Goal: Book appointment/travel/reservation

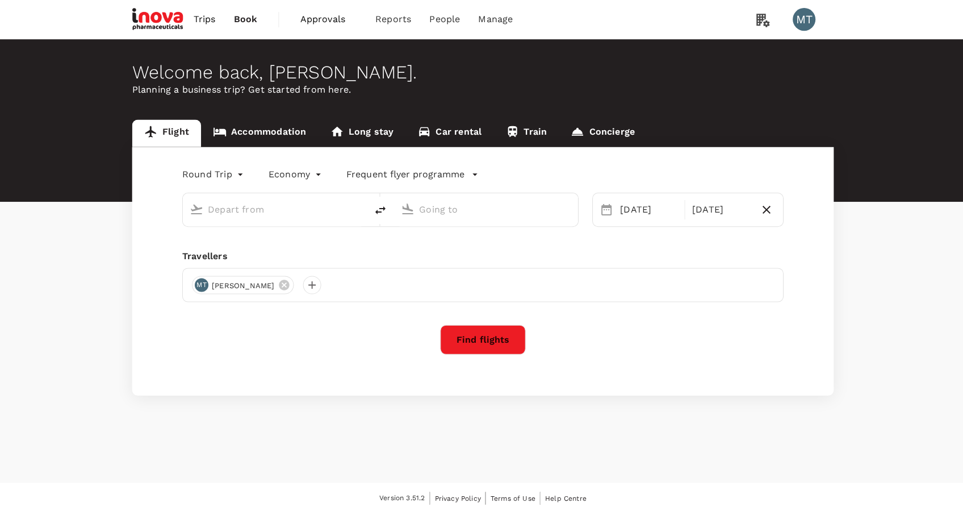
type input "oneway"
type input "[PERSON_NAME] (SUB)"
type input "[PERSON_NAME] [PERSON_NAME] (MLG)"
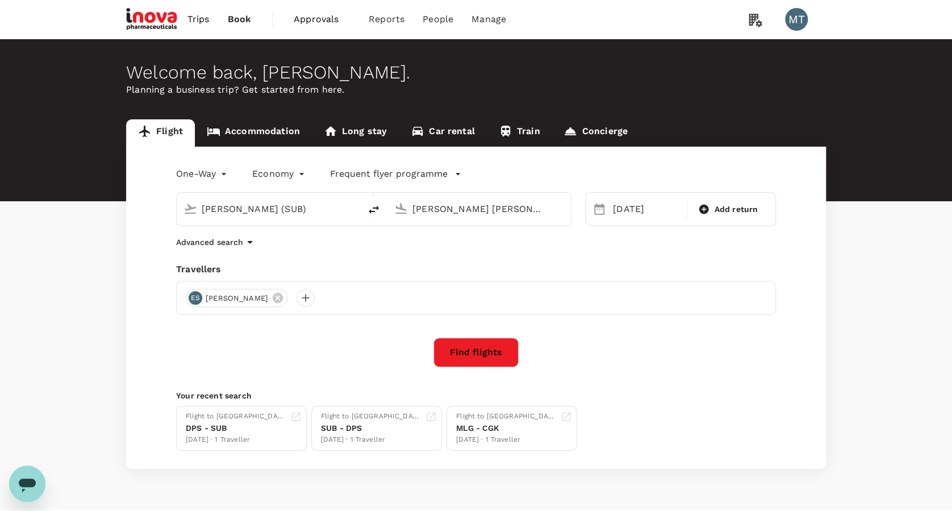
drag, startPoint x: 340, startPoint y: 206, endPoint x: 174, endPoint y: 191, distance: 165.9
click at [178, 194] on div "[PERSON_NAME] (SUB)" at bounding box center [268, 209] width 183 height 33
type input "J"
click at [288, 247] on div "Soekarno-Hatta Intl CGK" at bounding box center [277, 254] width 243 height 18
type input "Soekarno-Hatta Intl (CGK)"
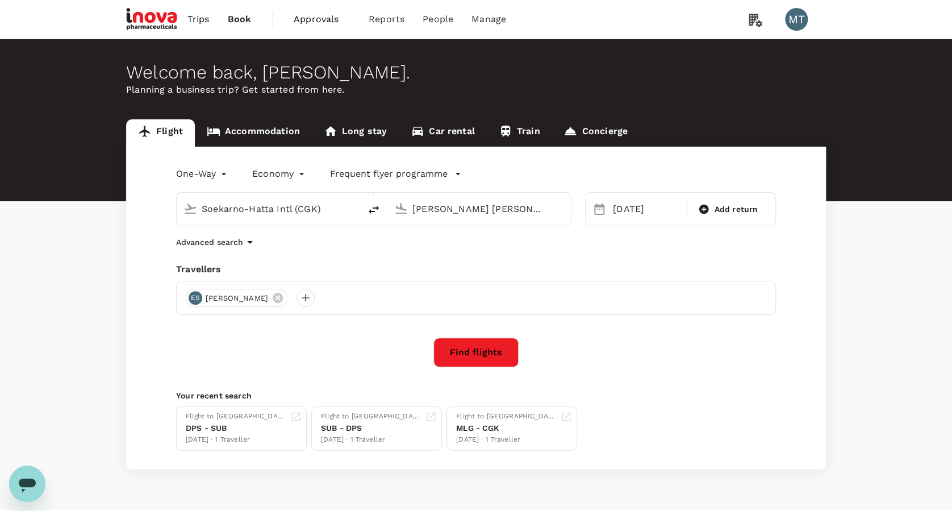
click at [462, 205] on input "[PERSON_NAME] [PERSON_NAME] (MLG)" at bounding box center [479, 209] width 135 height 18
click at [462, 240] on li "[GEOGRAPHIC_DATA], [GEOGRAPHIC_DATA]" at bounding box center [488, 232] width 261 height 18
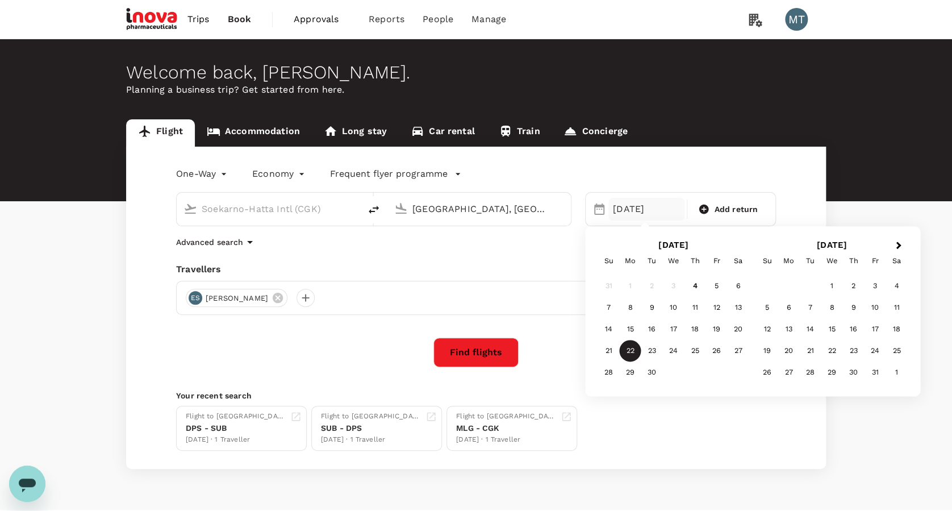
type input "[GEOGRAPHIC_DATA], [GEOGRAPHIC_DATA] (any)"
click at [673, 303] on div "10" at bounding box center [674, 308] width 22 height 22
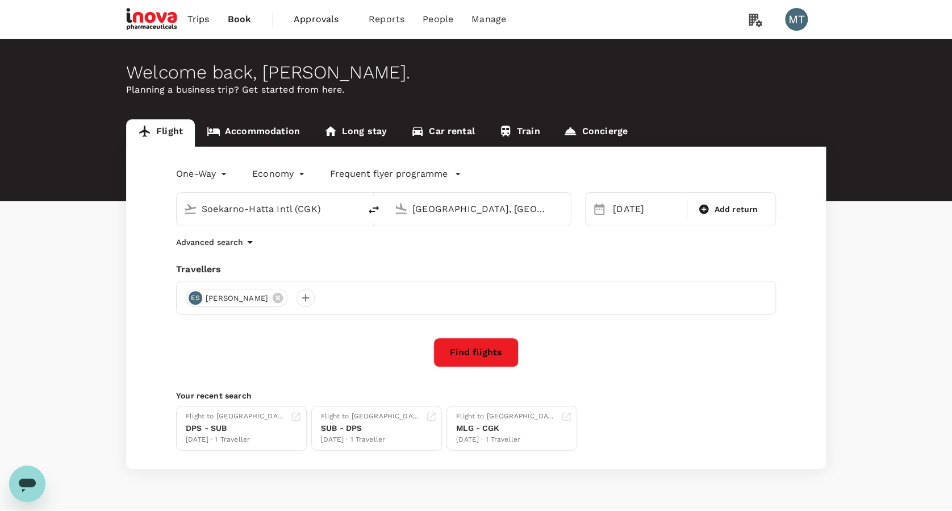
click at [273, 300] on icon at bounding box center [278, 298] width 10 height 10
click at [193, 291] on div at bounding box center [195, 298] width 18 height 18
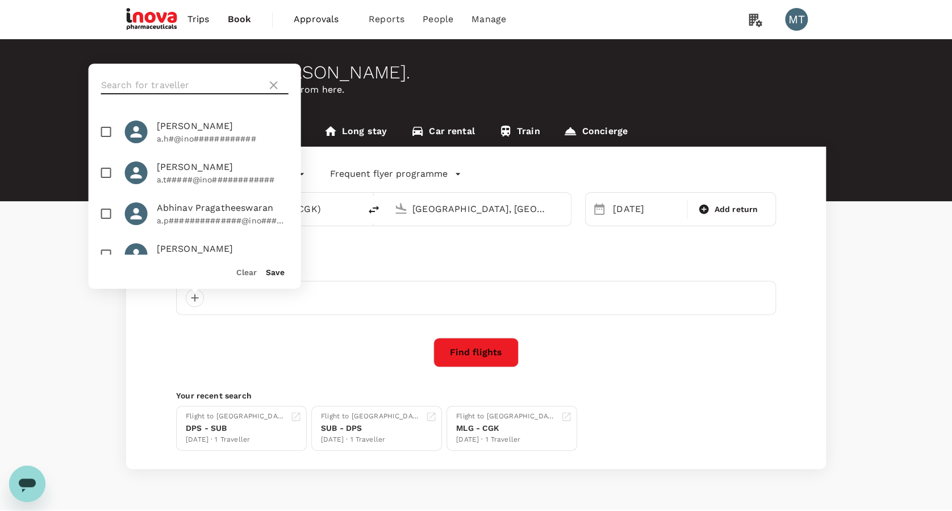
click at [143, 86] on input "text" at bounding box center [181, 85] width 161 height 18
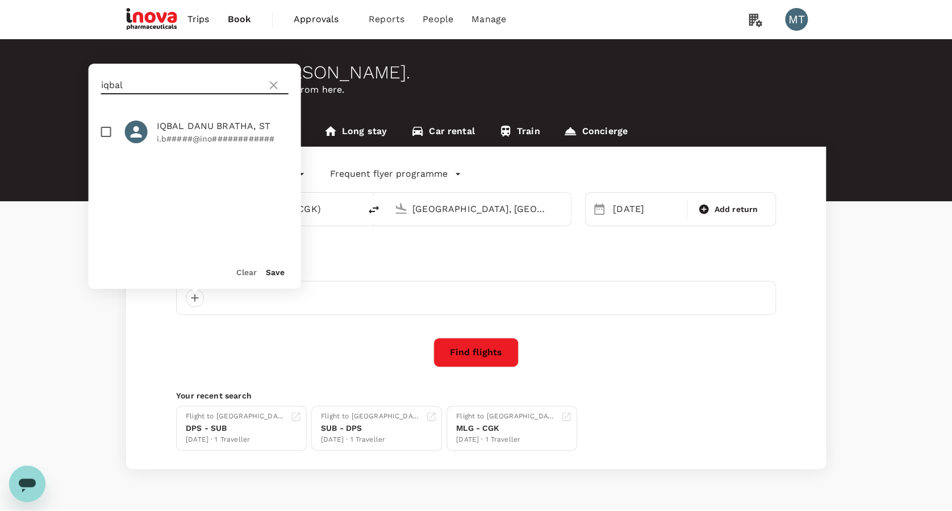
type input "iqbal"
click at [110, 132] on input "checkbox" at bounding box center [106, 132] width 24 height 24
checkbox input "true"
click at [274, 269] on button "Save" at bounding box center [275, 272] width 19 height 9
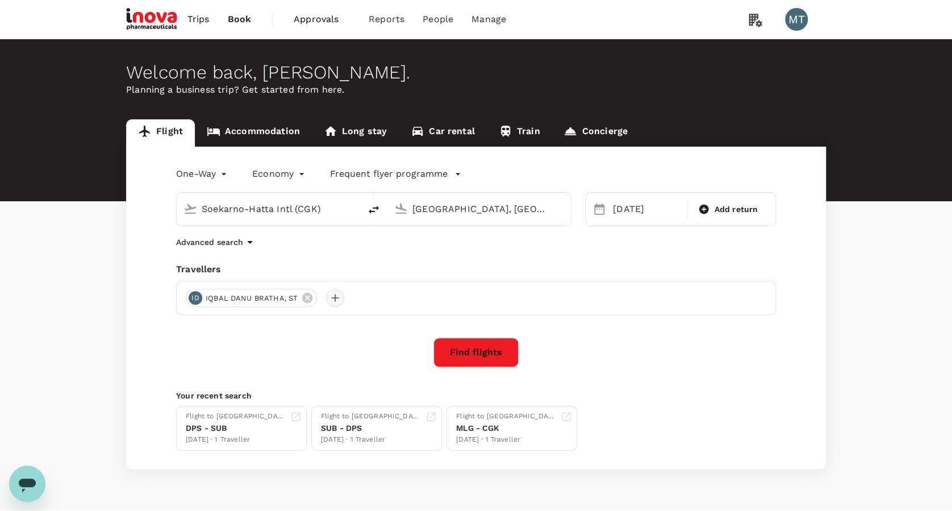
click at [339, 299] on div at bounding box center [335, 298] width 18 height 18
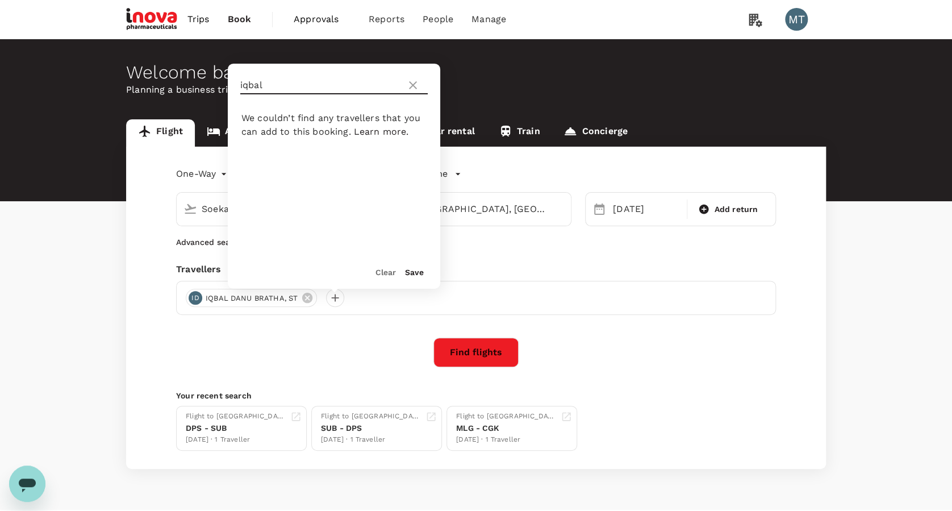
click at [412, 86] on icon at bounding box center [413, 85] width 14 height 14
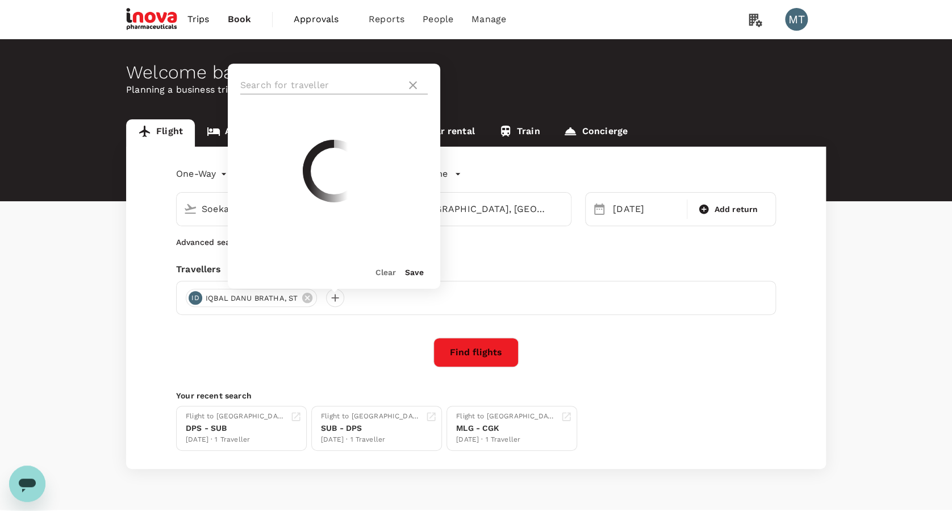
click at [341, 76] on input "text" at bounding box center [320, 85] width 161 height 18
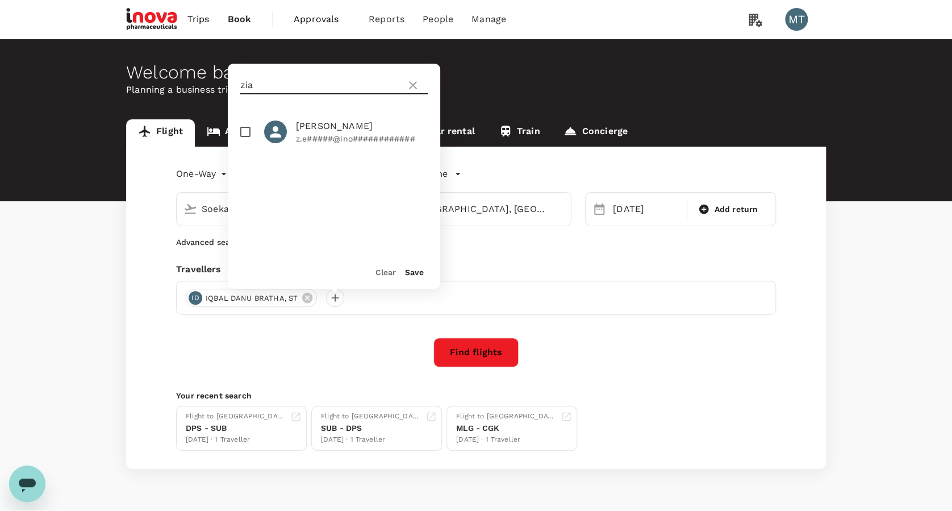
type input "zia"
click at [241, 131] on input "checkbox" at bounding box center [245, 132] width 24 height 24
checkbox input "true"
click at [415, 273] on button "Save" at bounding box center [414, 272] width 19 height 9
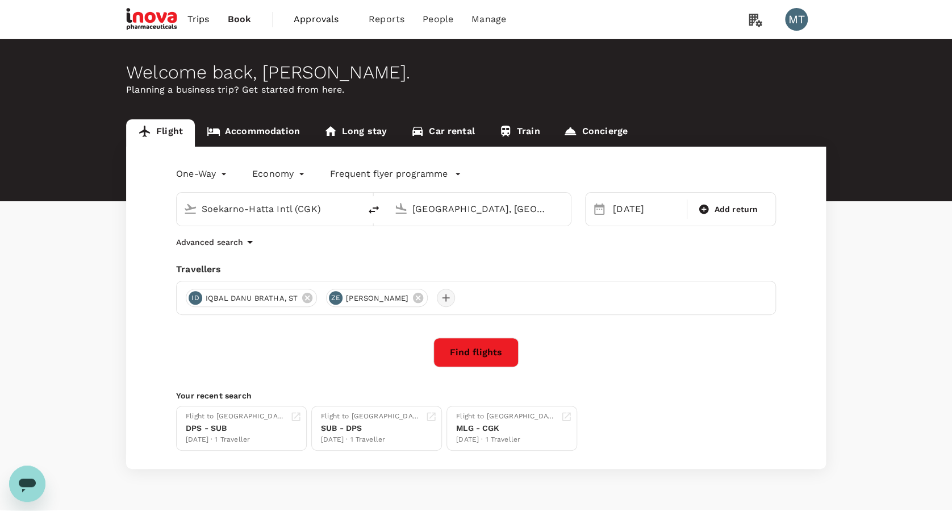
click at [437, 301] on div at bounding box center [446, 298] width 18 height 18
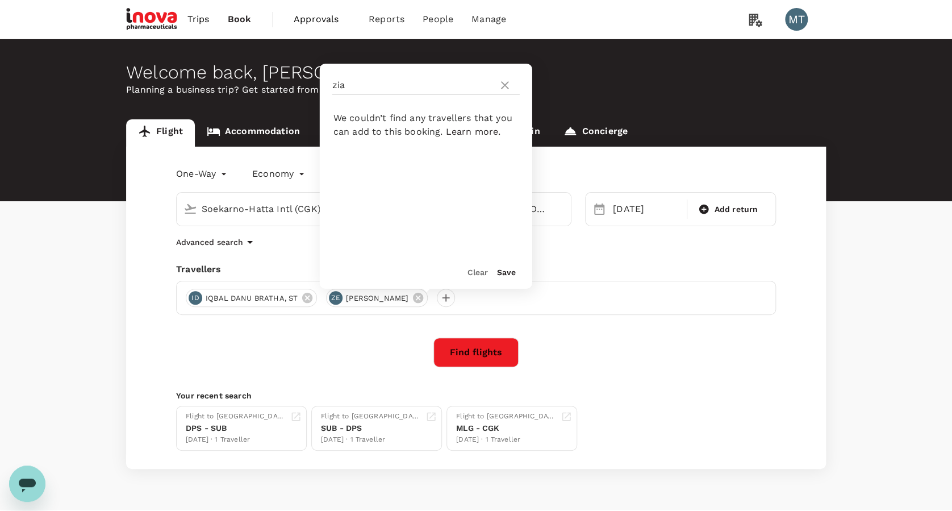
click at [501, 84] on icon at bounding box center [505, 85] width 14 height 14
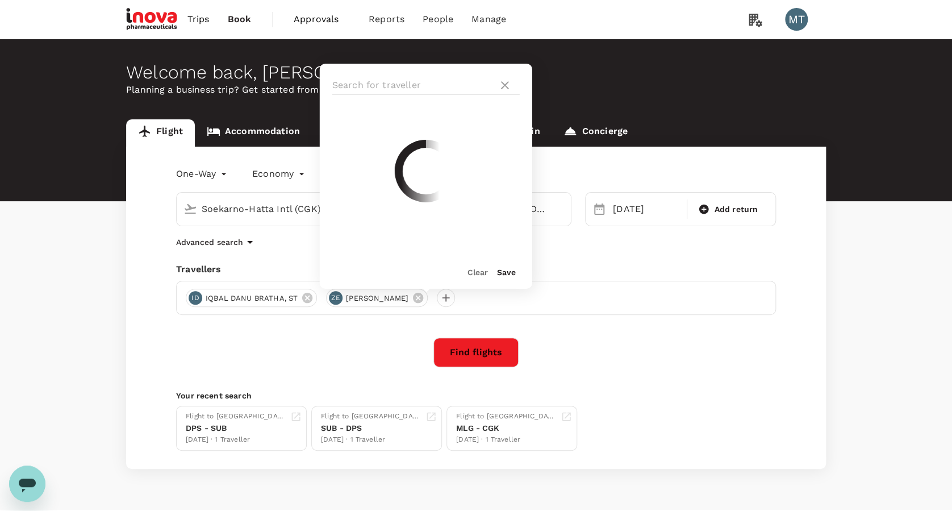
click at [460, 81] on input "text" at bounding box center [412, 85] width 161 height 18
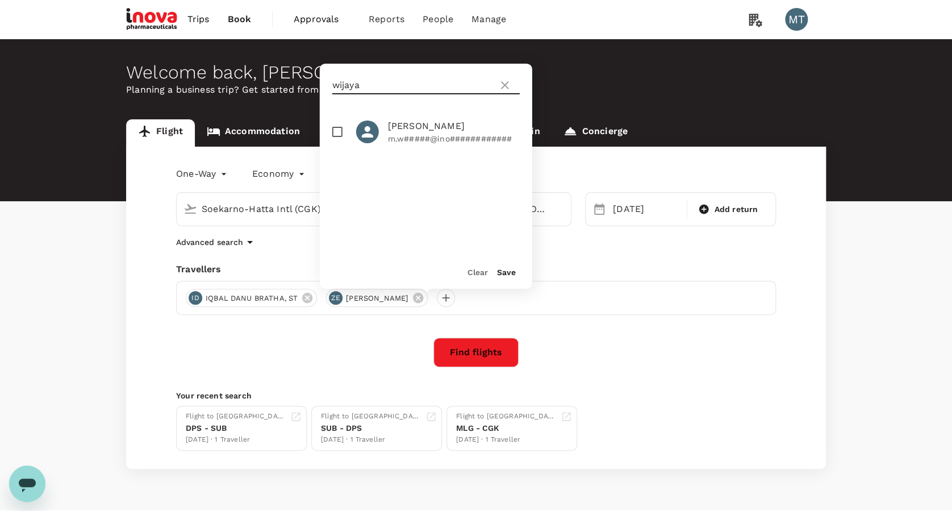
type input "wijaya"
click at [340, 126] on input "checkbox" at bounding box center [338, 132] width 24 height 24
checkbox input "true"
click at [511, 269] on button "Save" at bounding box center [506, 272] width 19 height 9
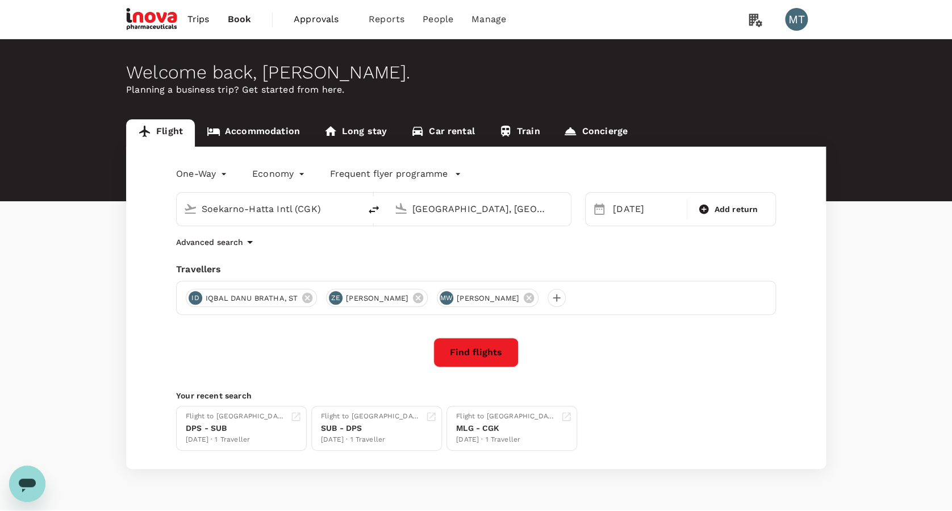
click at [499, 344] on button "Find flights" at bounding box center [475, 352] width 85 height 30
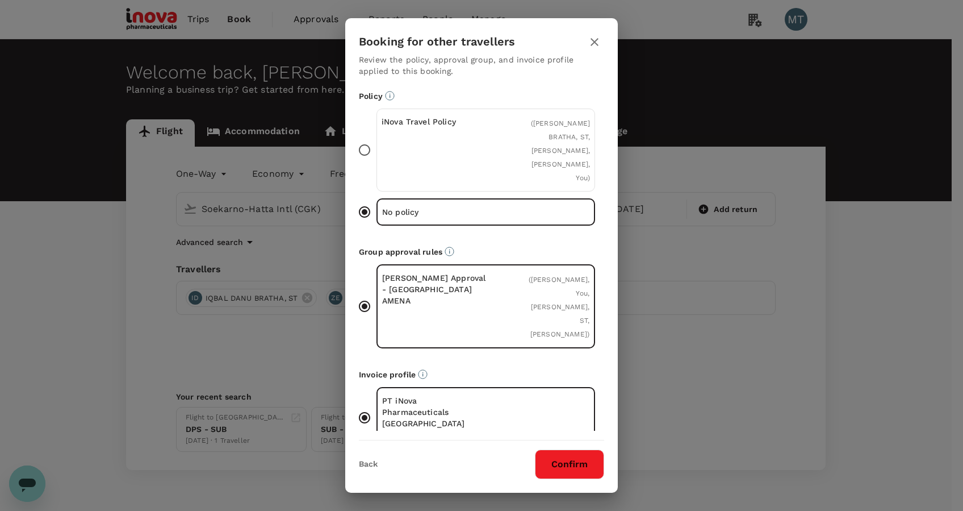
click at [428, 155] on div "iNova Travel Policy" at bounding box center [434, 150] width 105 height 68
click at [377, 155] on input "iNova Travel Policy ( [PERSON_NAME], ST, [PERSON_NAME], [PERSON_NAME], You )" at bounding box center [365, 150] width 24 height 24
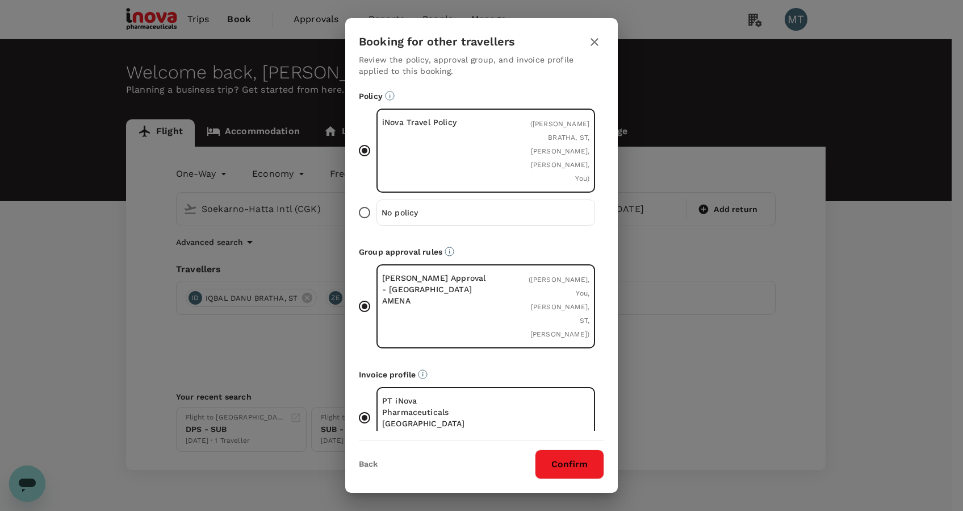
click at [575, 456] on button "Confirm" at bounding box center [569, 464] width 69 height 30
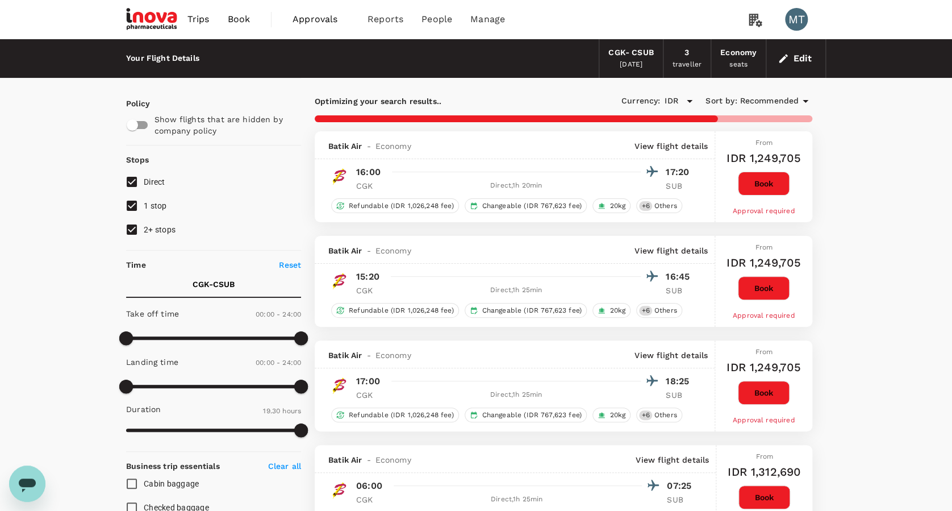
type input "1345"
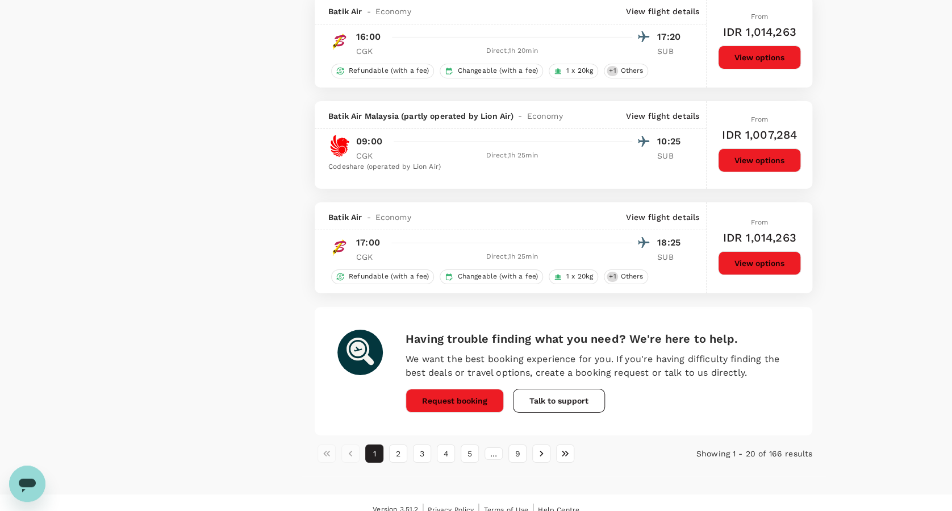
scroll to position [1882, 0]
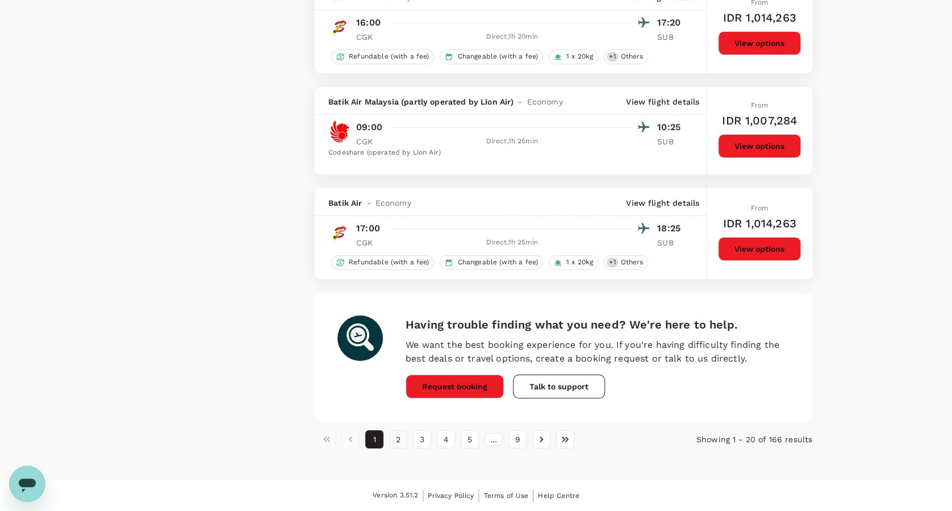
click at [394, 440] on button "2" at bounding box center [398, 439] width 18 height 18
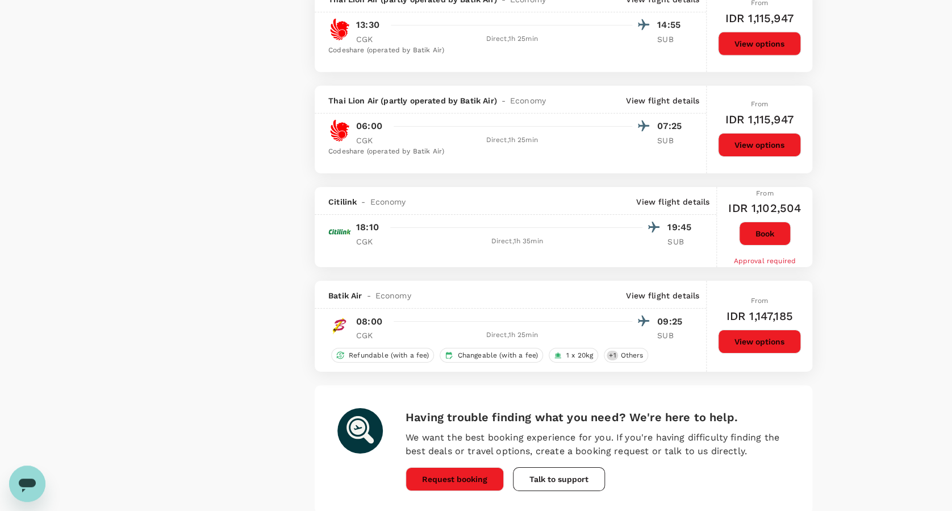
scroll to position [1818, 0]
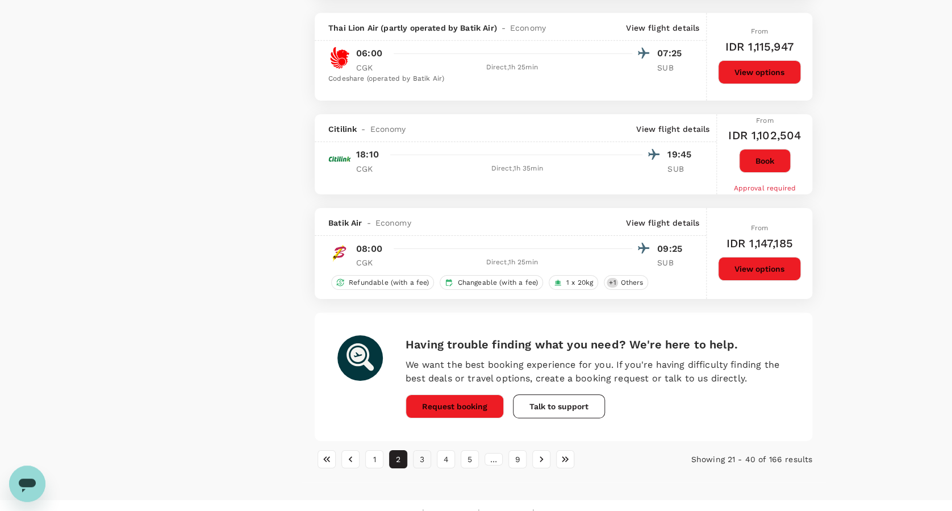
click at [424, 458] on button "3" at bounding box center [422, 459] width 18 height 18
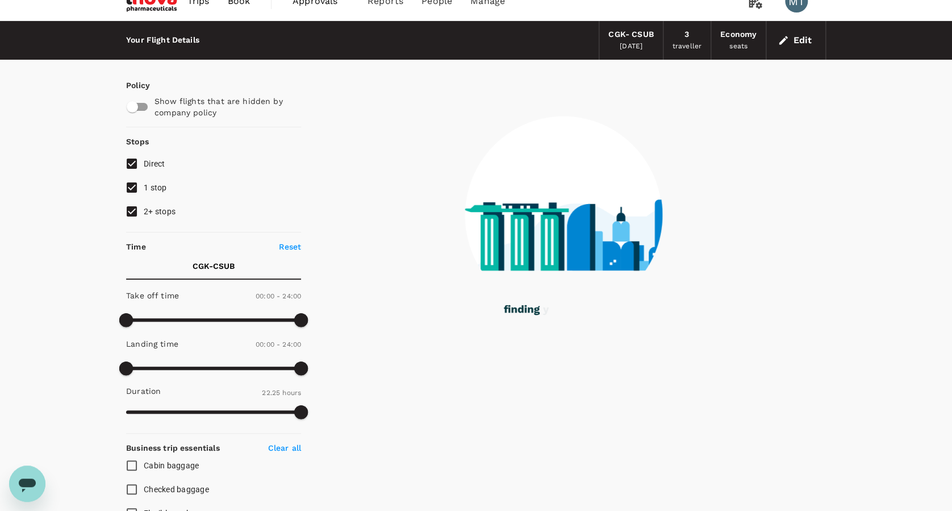
scroll to position [0, 0]
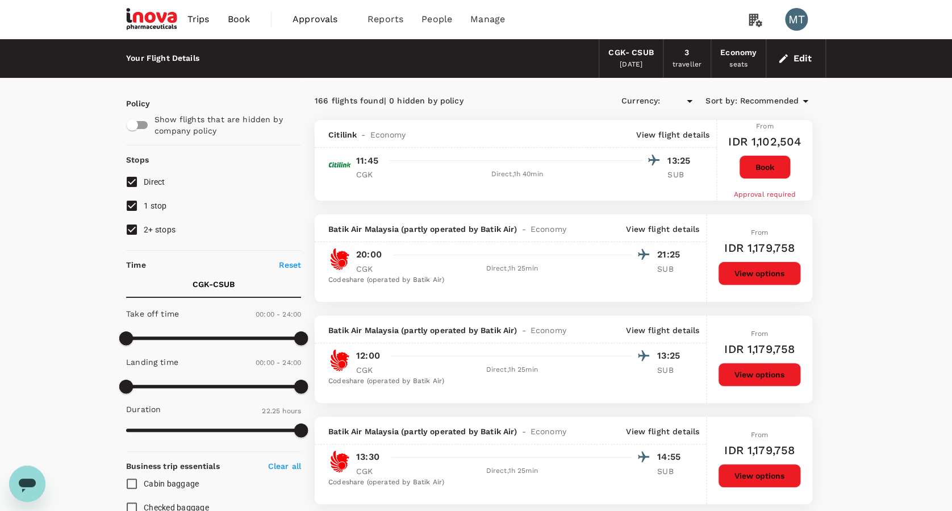
type input "IDR"
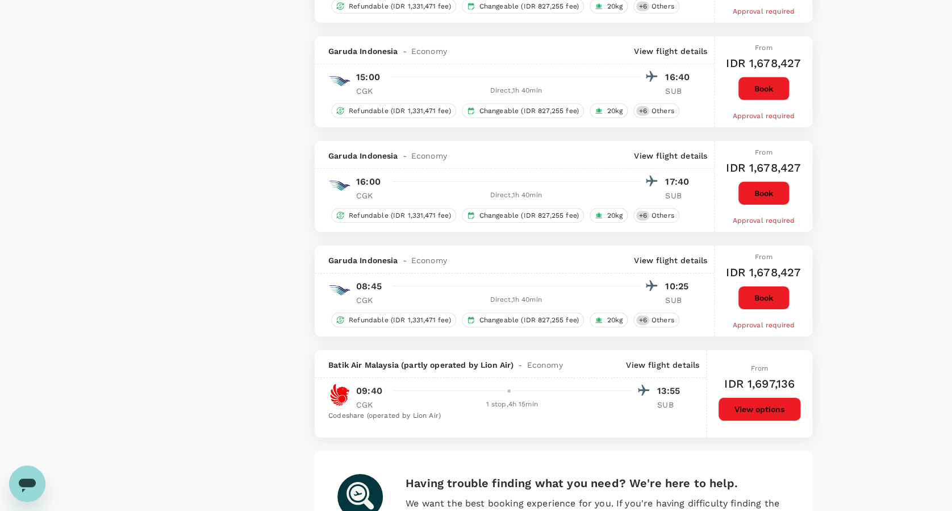
scroll to position [1818, 0]
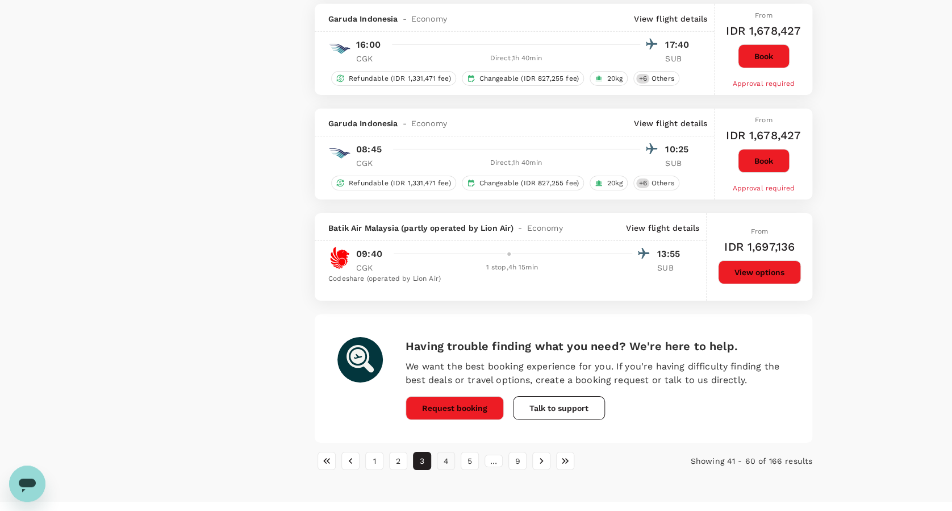
click at [442, 466] on button "4" at bounding box center [446, 461] width 18 height 18
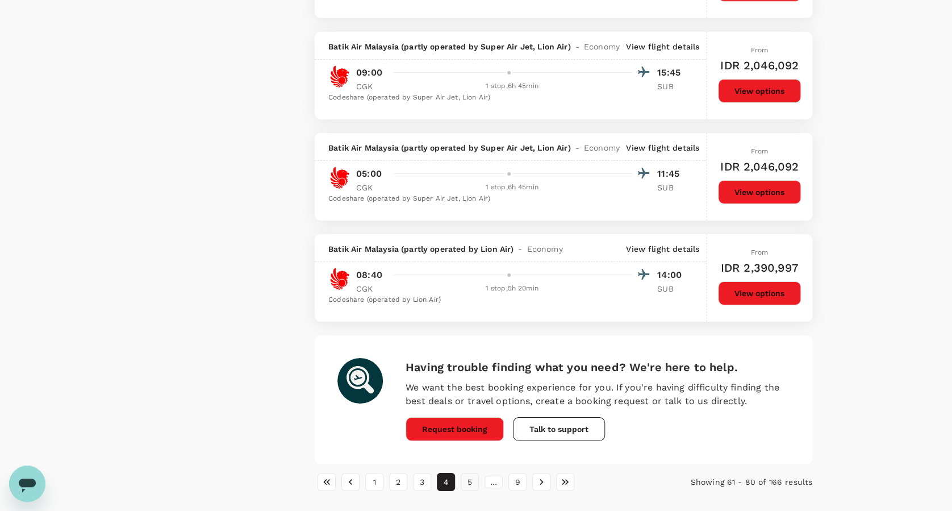
click at [475, 476] on button "5" at bounding box center [470, 482] width 18 height 18
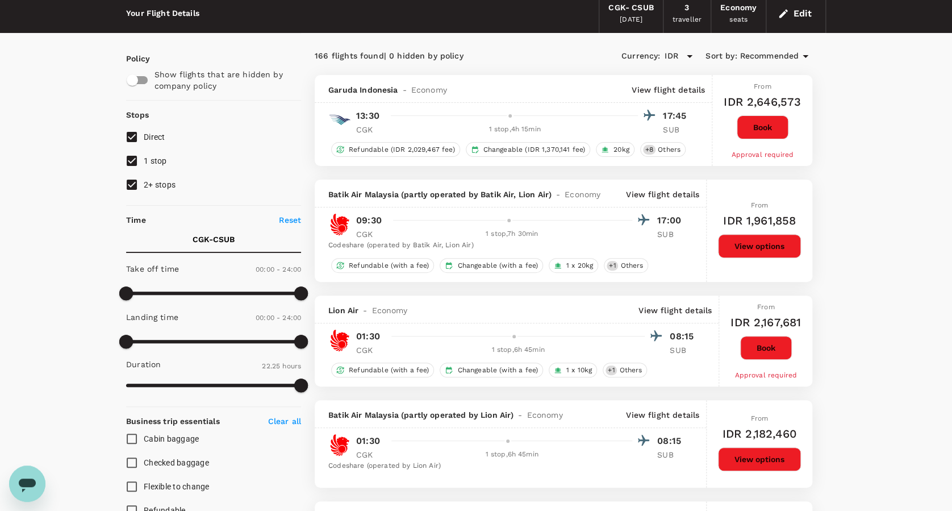
scroll to position [0, 0]
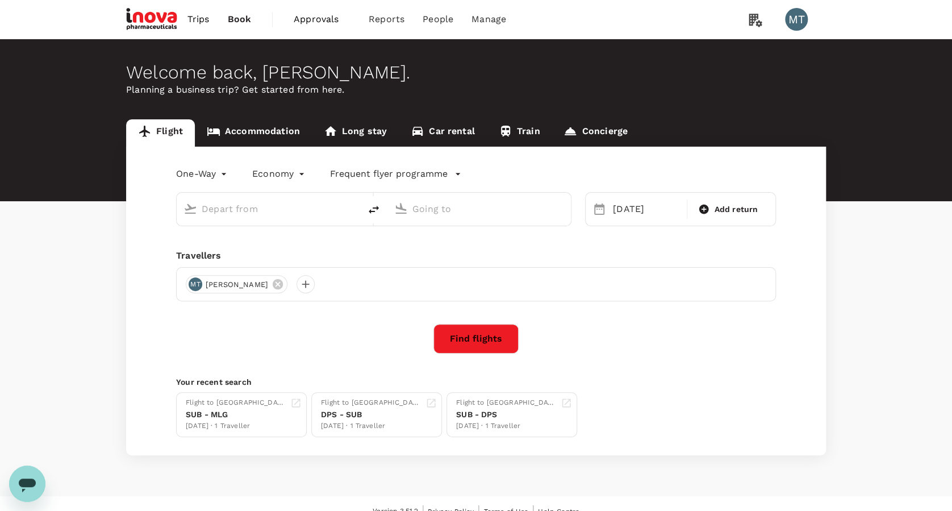
type input "Soekarno-Hatta Intl (CGK)"
type input "[GEOGRAPHIC_DATA], [GEOGRAPHIC_DATA] (any)"
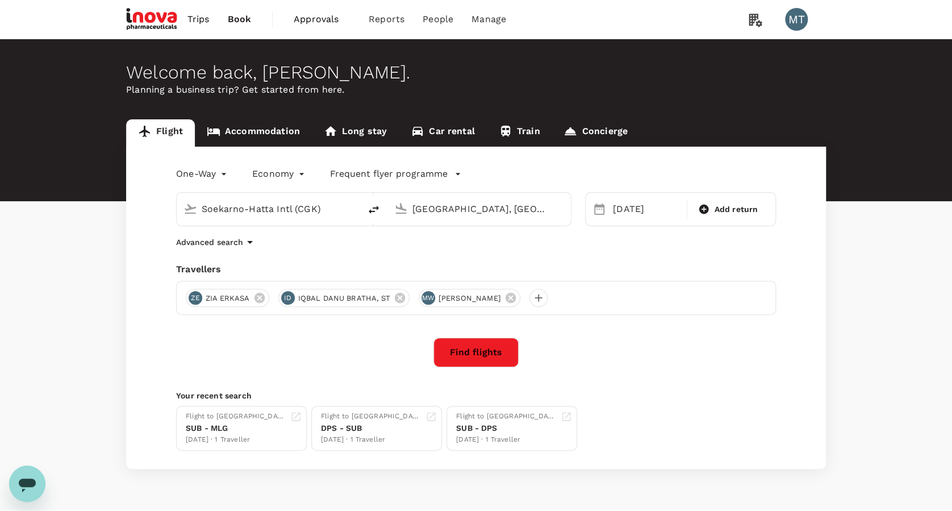
click at [242, 131] on link "Accommodation" at bounding box center [253, 132] width 117 height 27
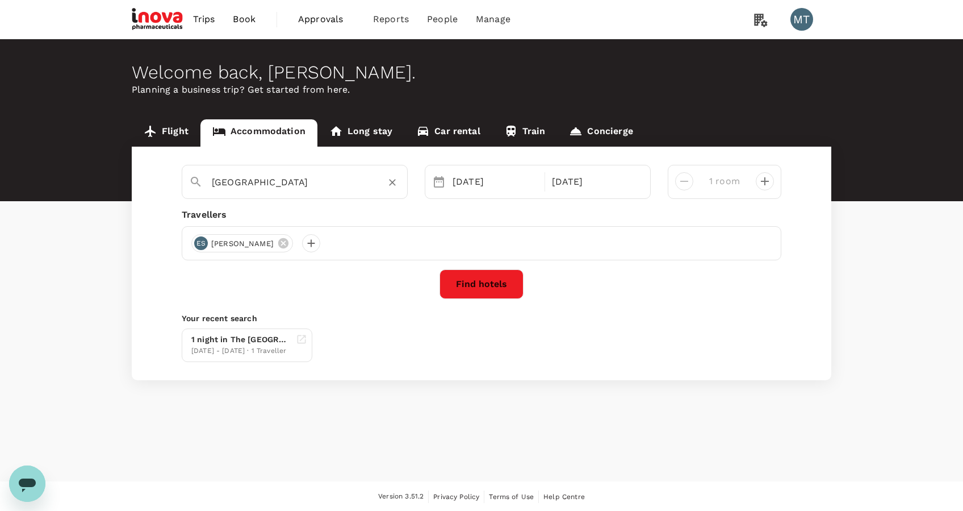
click at [390, 185] on icon "Clear" at bounding box center [392, 183] width 7 height 7
click at [381, 186] on div at bounding box center [306, 182] width 189 height 18
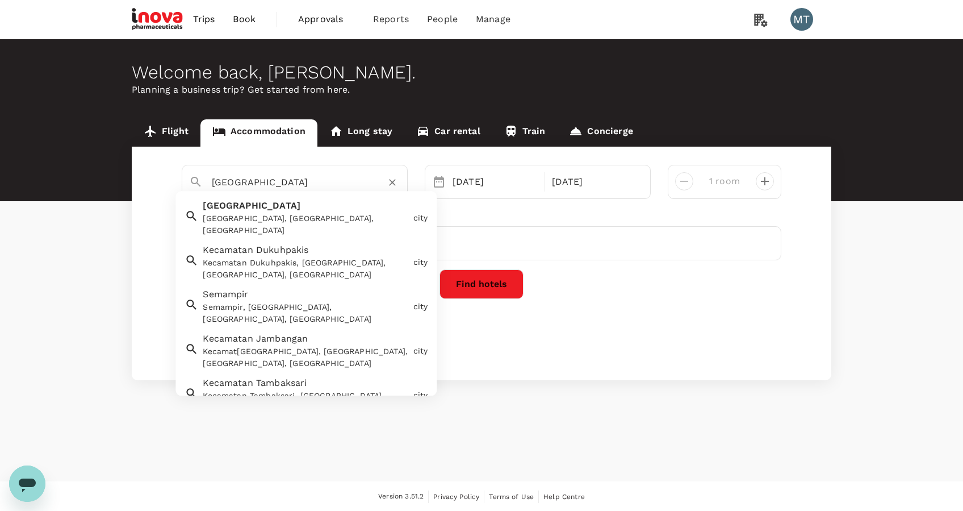
click at [327, 205] on div "Surabaya Surabaya, East Java, Indonesia" at bounding box center [303, 216] width 210 height 42
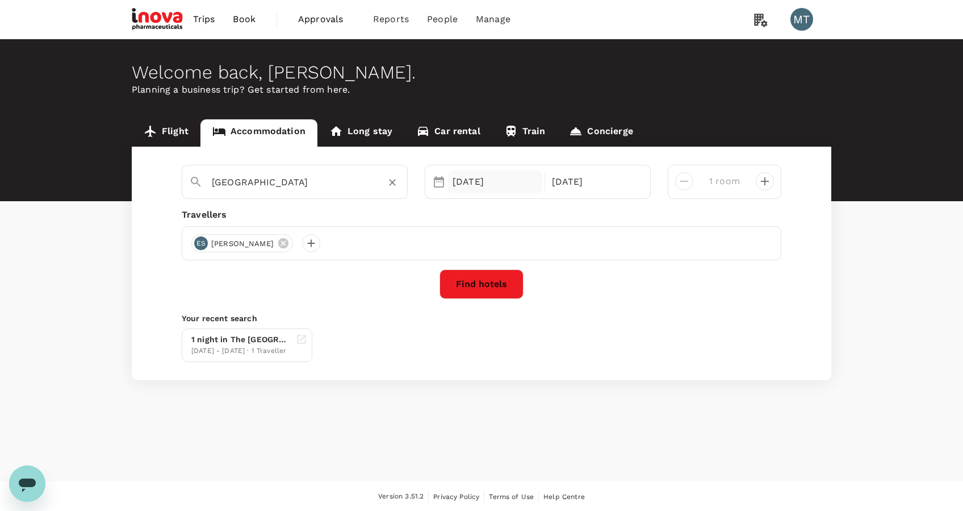
type input "Surabaya"
click at [468, 178] on div "[DATE]" at bounding box center [495, 181] width 94 height 23
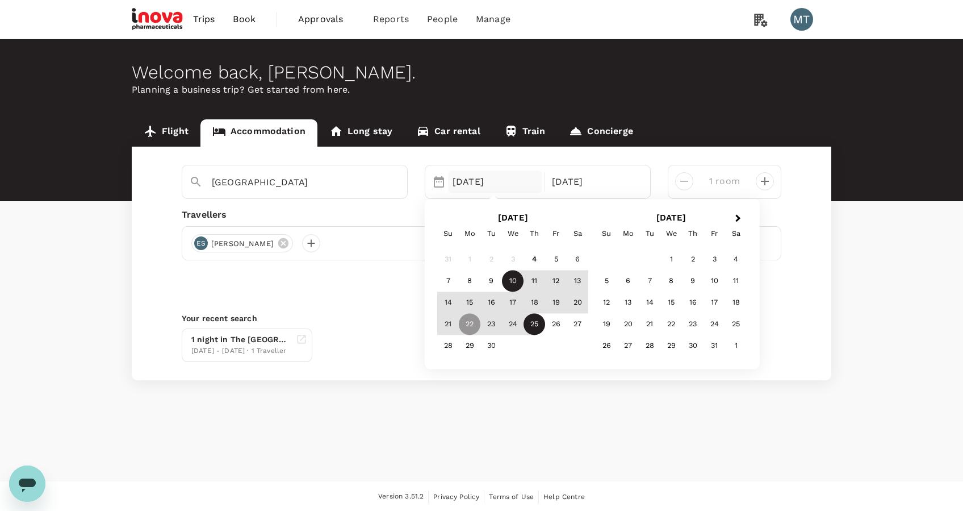
click at [512, 282] on div "10" at bounding box center [513, 281] width 22 height 22
click at [536, 281] on div "11" at bounding box center [535, 281] width 22 height 22
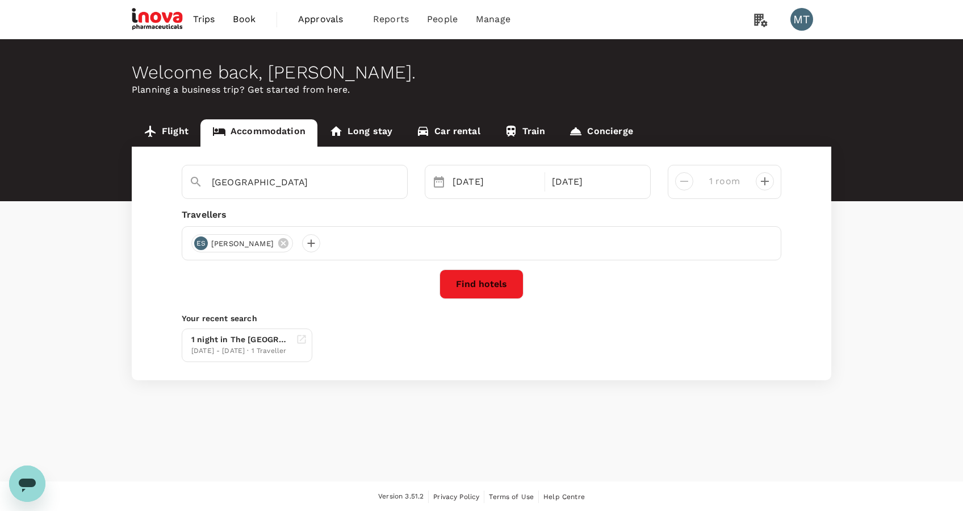
click at [277, 245] on icon at bounding box center [283, 243] width 12 height 12
click at [205, 244] on div at bounding box center [200, 243] width 18 height 18
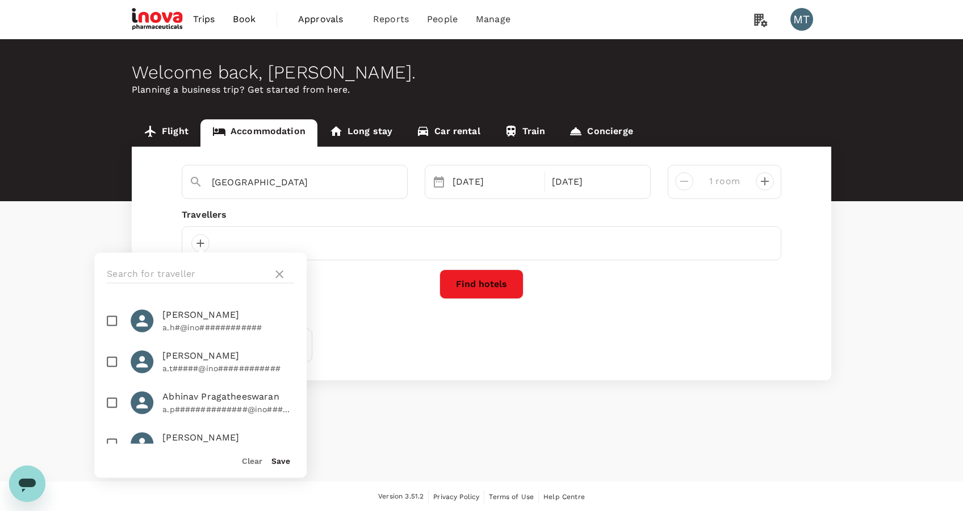
click at [200, 263] on div at bounding box center [200, 273] width 212 height 43
click at [200, 265] on input "text" at bounding box center [187, 274] width 161 height 18
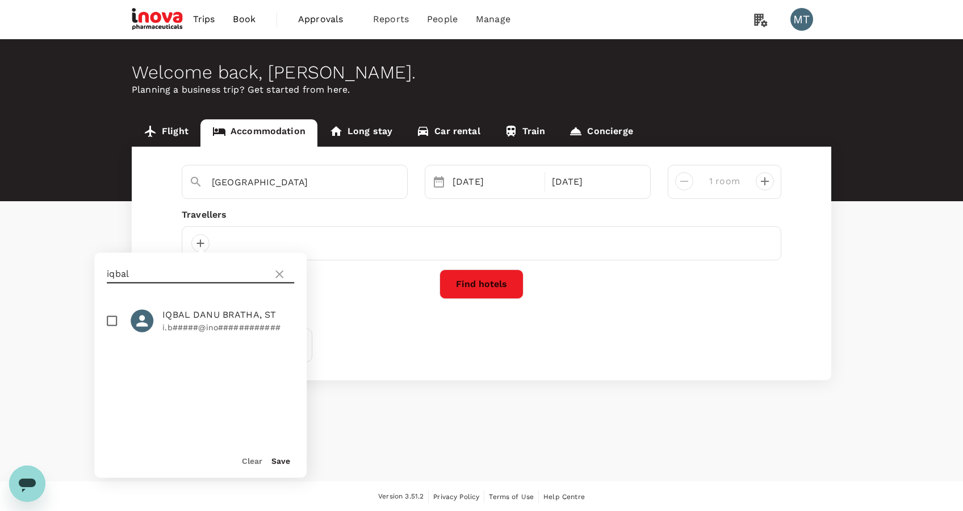
type input "iqbal"
click at [119, 322] on input "checkbox" at bounding box center [112, 320] width 24 height 24
checkbox input "true"
click at [285, 460] on button "Save" at bounding box center [281, 460] width 19 height 9
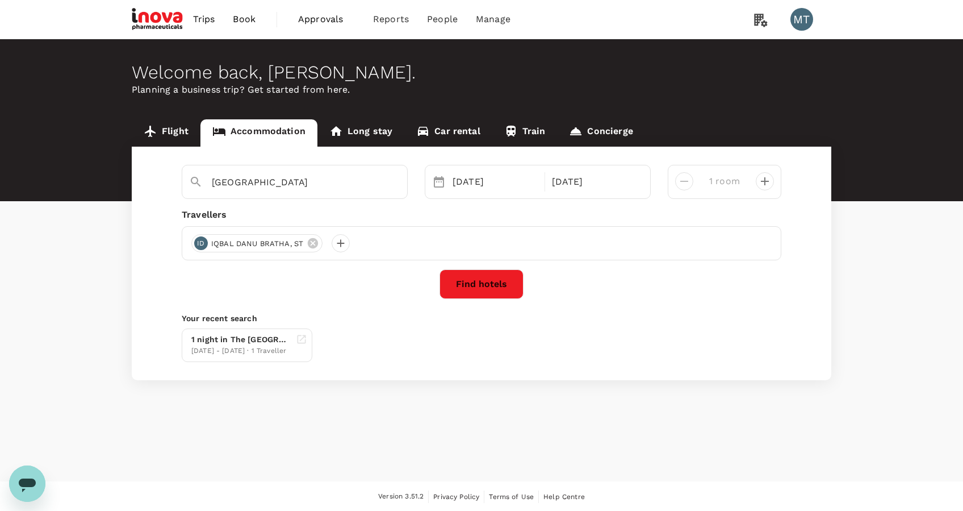
click at [465, 277] on button "Find hotels" at bounding box center [482, 284] width 84 height 30
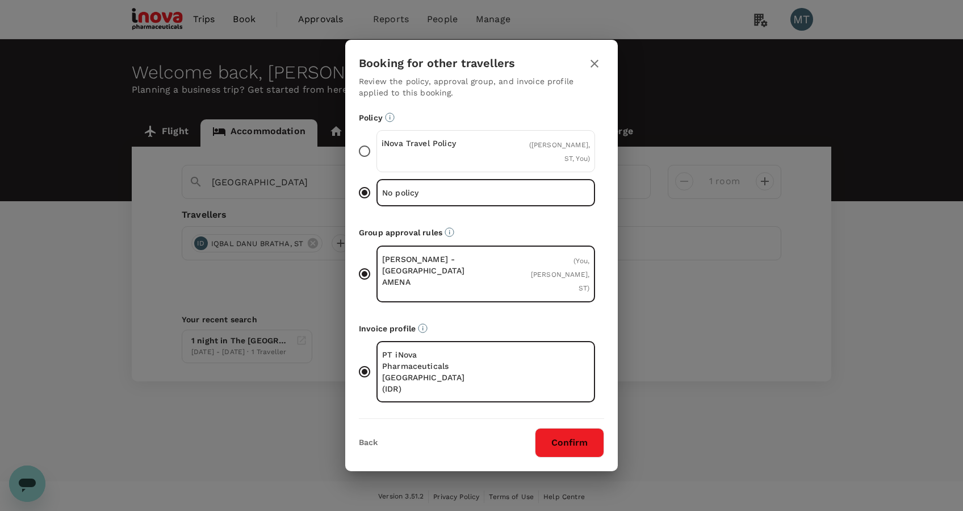
click at [382, 165] on div "iNova Travel Policy" at bounding box center [434, 150] width 105 height 27
click at [377, 163] on input "iNova Travel Policy ( IQBAL DANU BRATHA, ST, You )" at bounding box center [365, 151] width 24 height 24
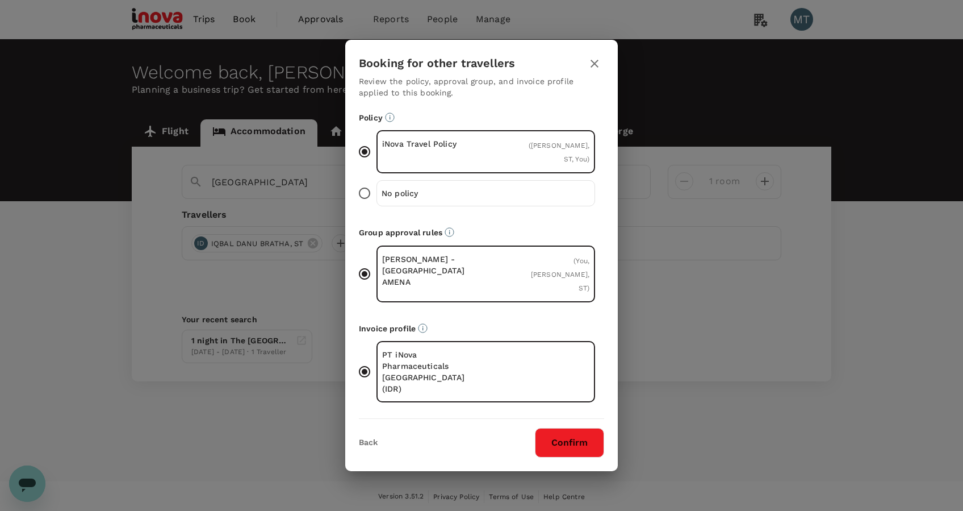
click at [570, 428] on button "Confirm" at bounding box center [569, 443] width 69 height 30
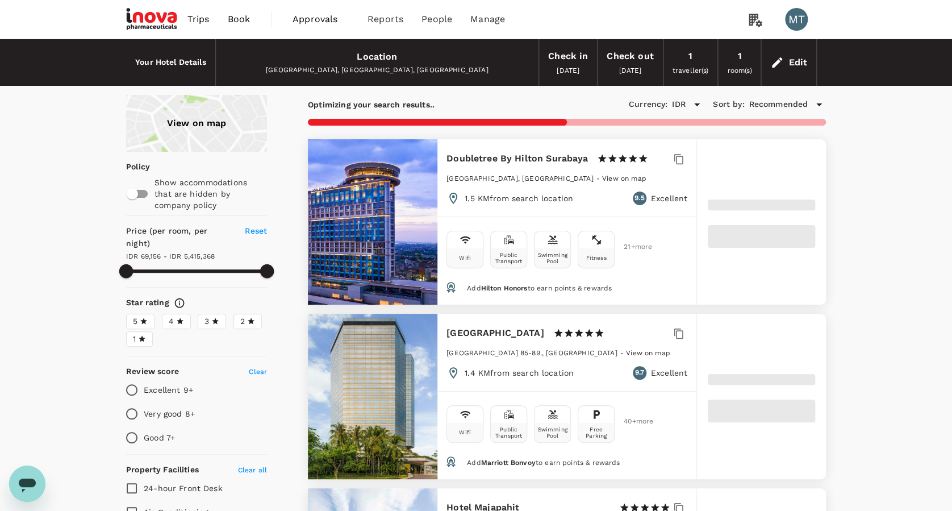
type input "69156.05"
type input "5415367.05"
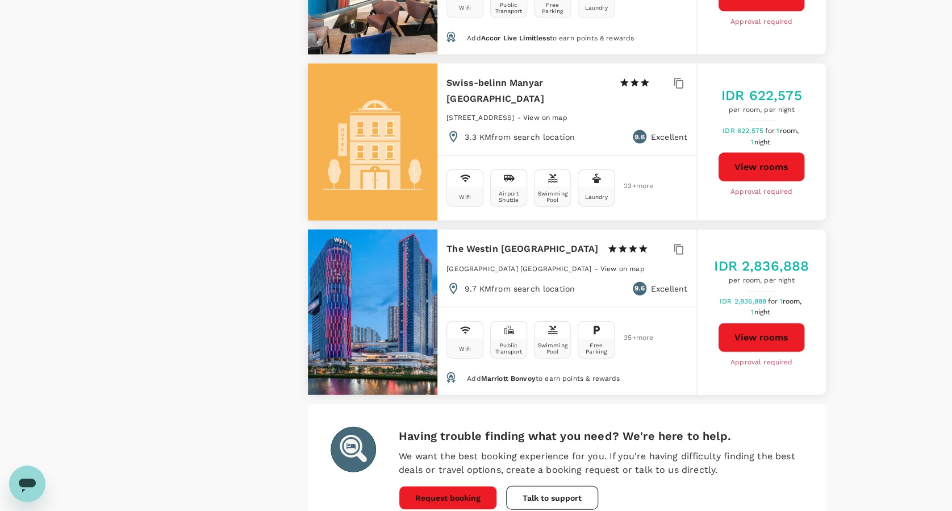
scroll to position [3318, 0]
